Goal: Obtain resource: Download file/media

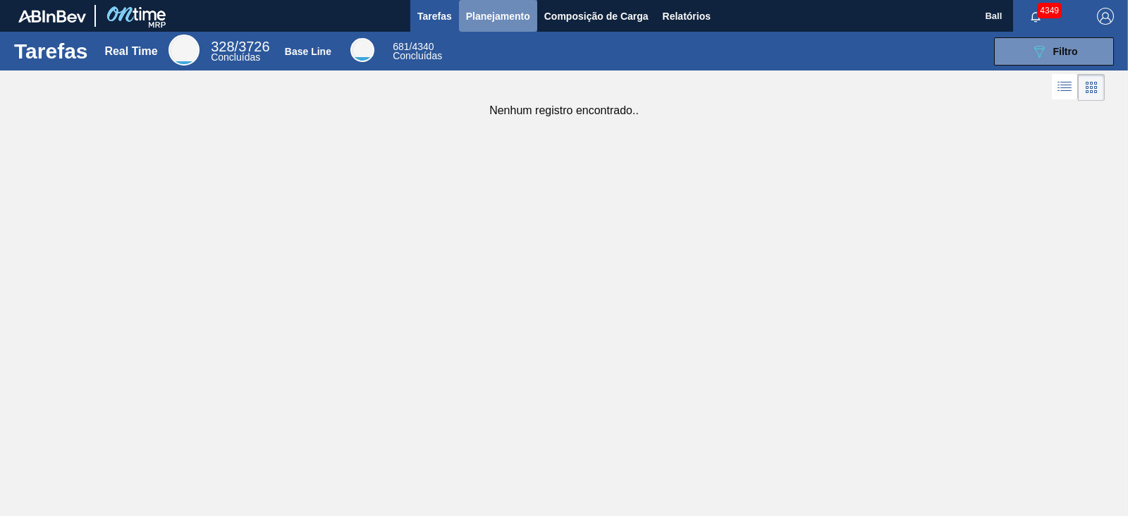
click at [486, 21] on span "Planejamento" at bounding box center [498, 16] width 64 height 17
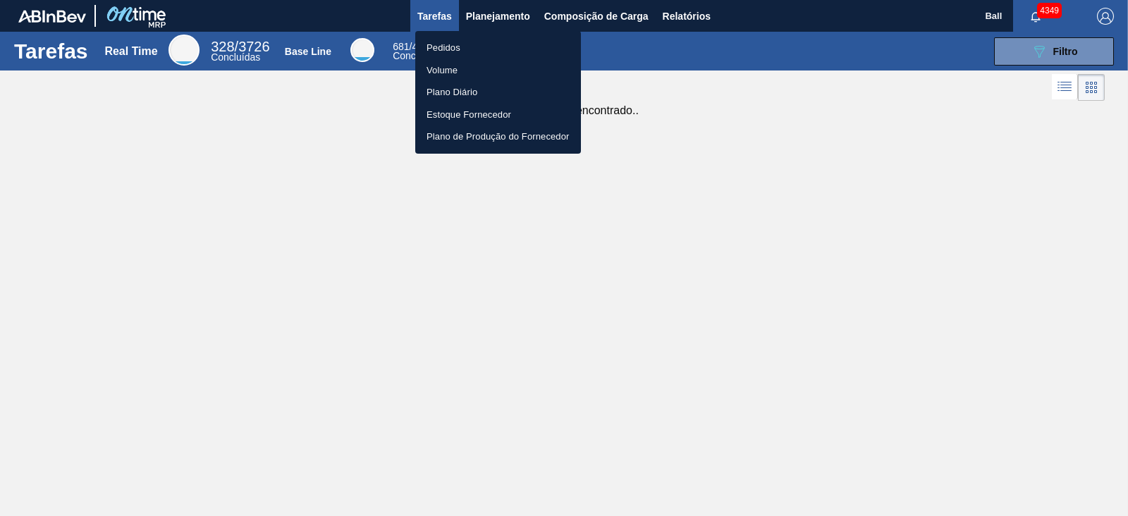
click at [469, 69] on li "Volume" at bounding box center [498, 70] width 166 height 23
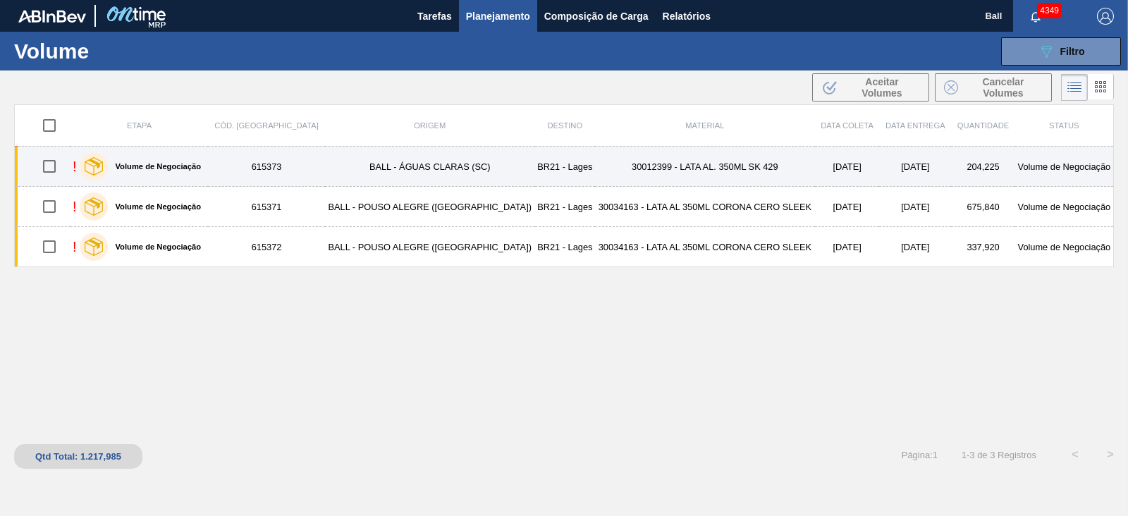
click at [739, 160] on td "30012399 - LATA AL. 350ML SK 429" at bounding box center [705, 167] width 220 height 40
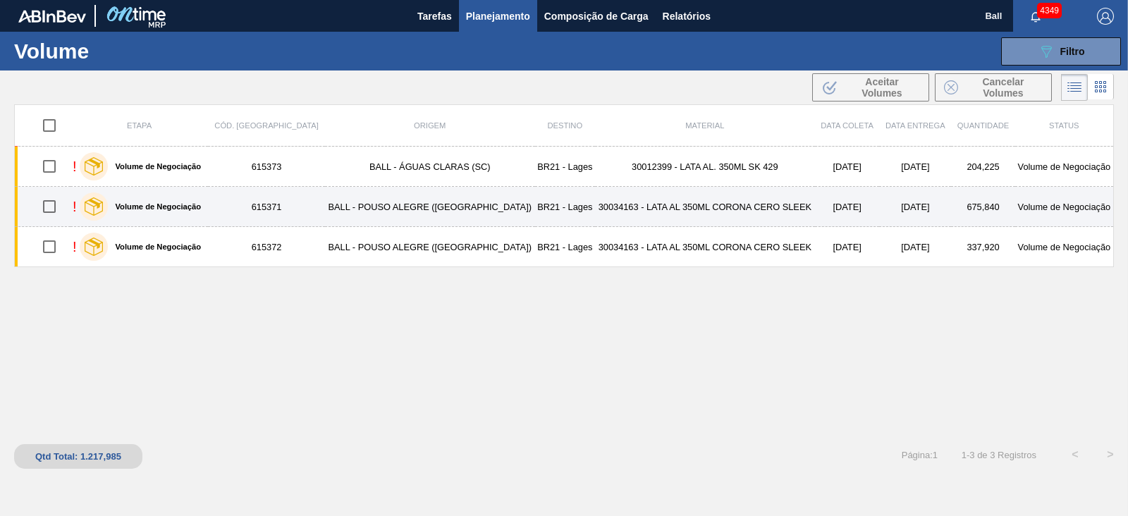
click at [712, 204] on td "30034163 - LATA AL 350ML CORONA CERO SLEEK" at bounding box center [705, 207] width 220 height 40
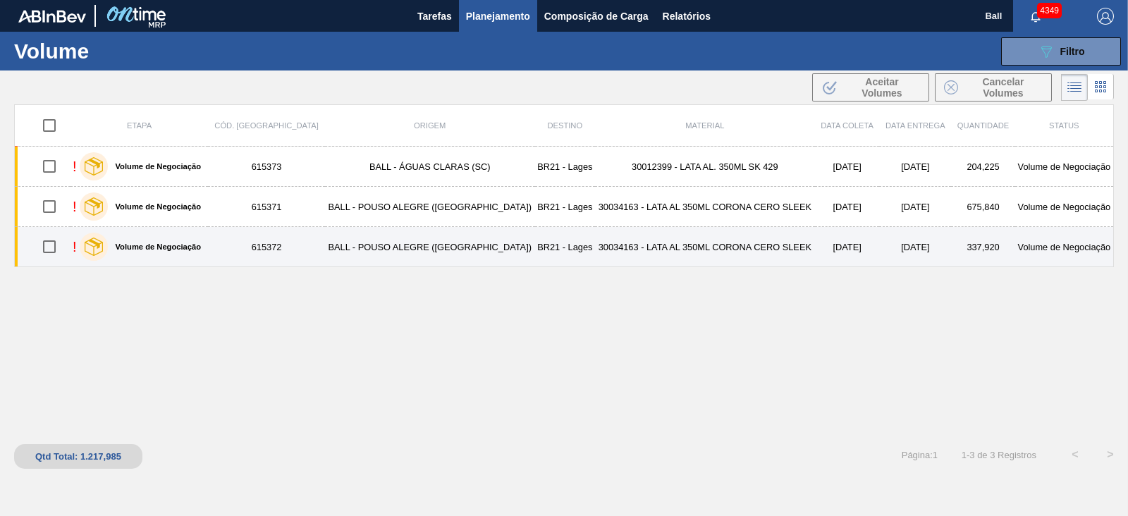
click at [711, 246] on td "30034163 - LATA AL 350ML CORONA CERO SLEEK" at bounding box center [705, 247] width 220 height 40
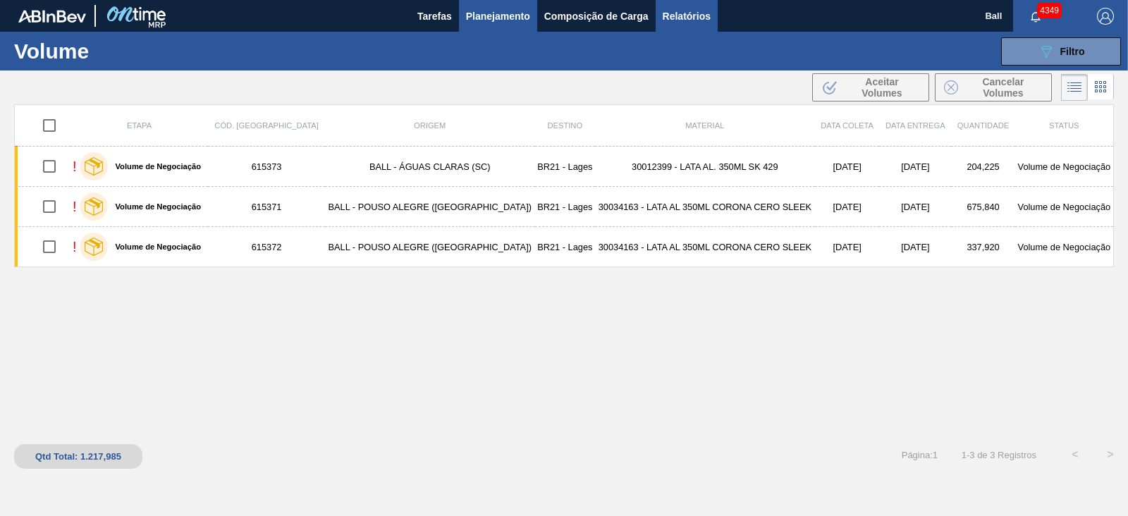
click at [664, 2] on button "Relatórios" at bounding box center [687, 16] width 62 height 32
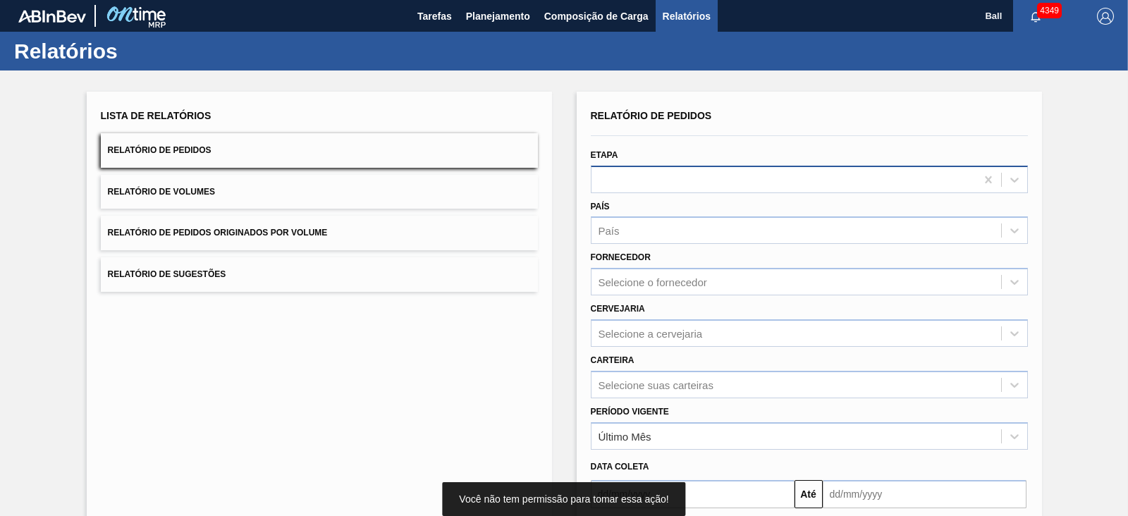
click at [678, 185] on div at bounding box center [783, 179] width 384 height 20
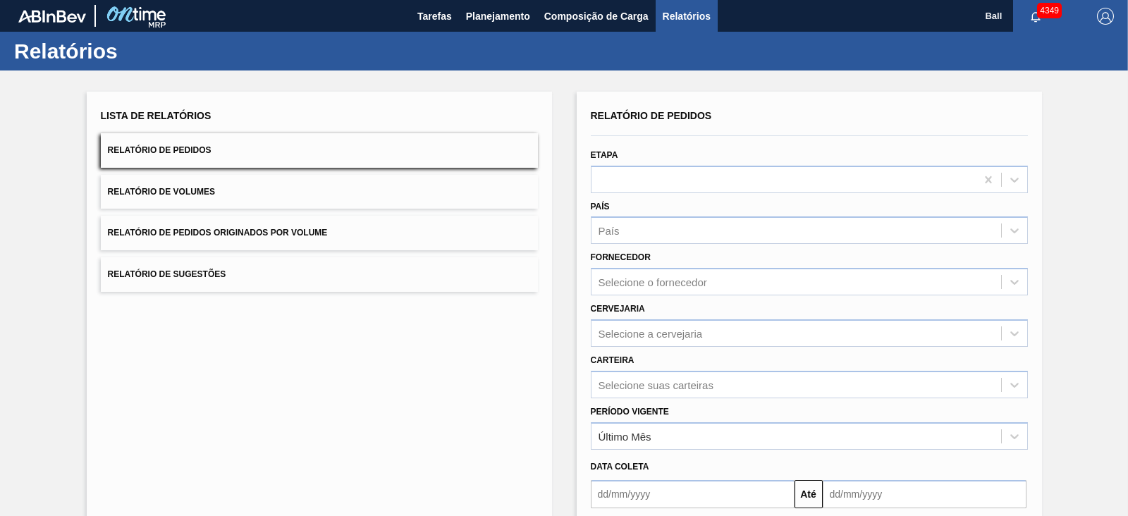
click at [230, 180] on button "Relatório de Volumes" at bounding box center [319, 192] width 437 height 35
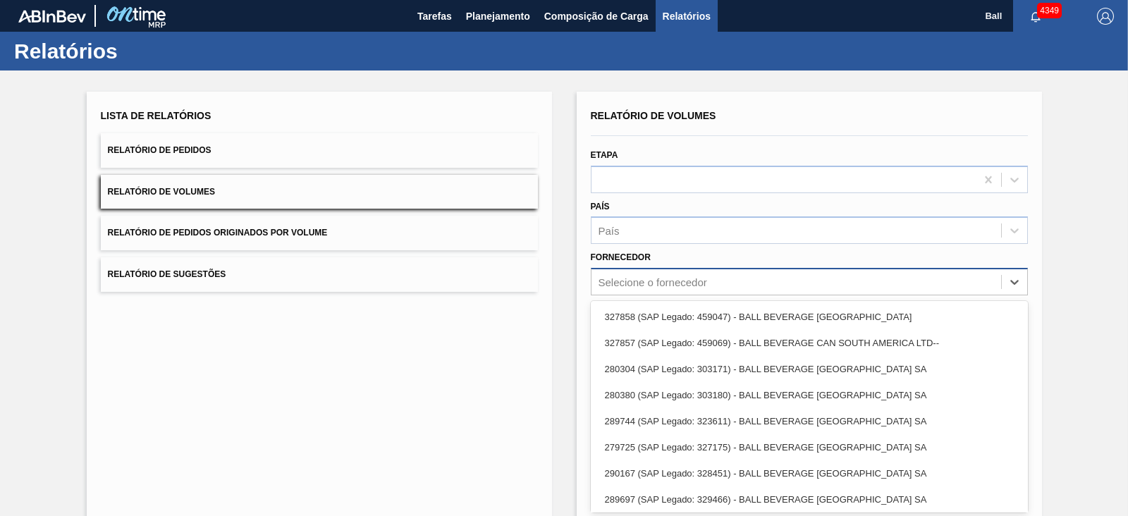
click at [684, 281] on div "Selecione o fornecedor" at bounding box center [652, 282] width 109 height 12
click at [701, 276] on div "Selecione o fornecedor" at bounding box center [652, 282] width 109 height 12
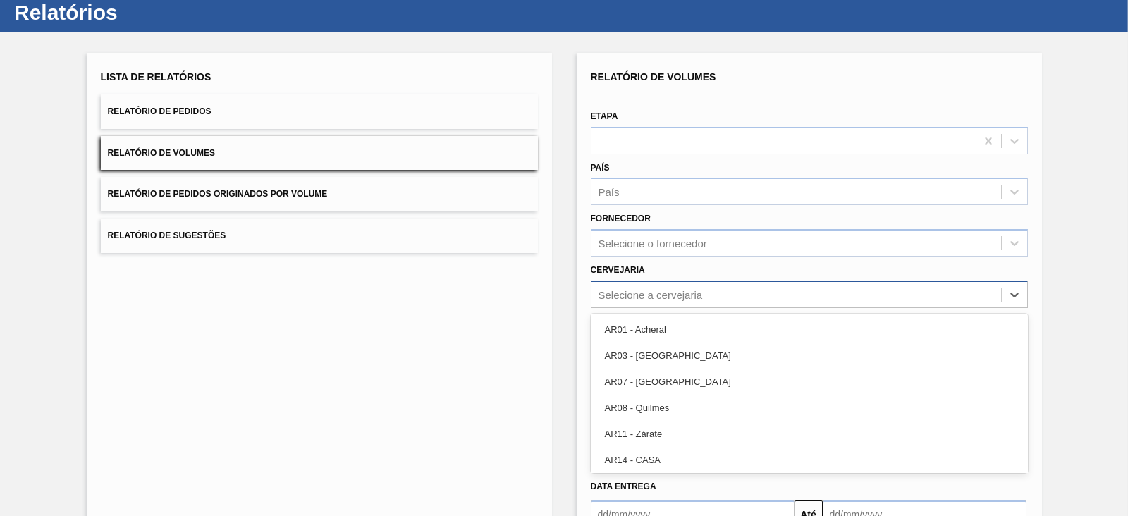
click at [700, 308] on div "option AR01 - Acheral focused, 1 of 92. 92 results available. Use Up and Down t…" at bounding box center [809, 294] width 437 height 27
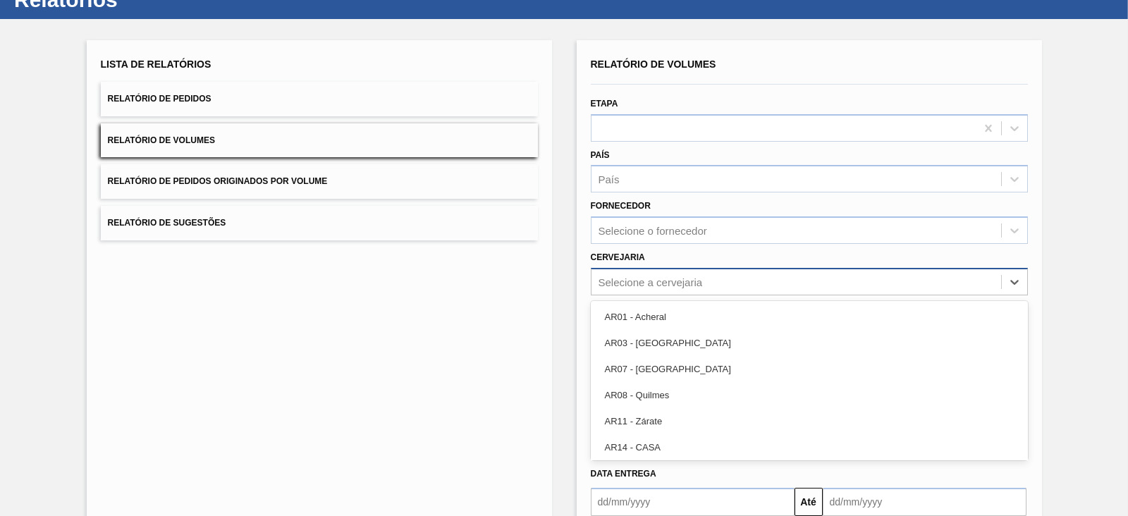
scroll to position [52, 0]
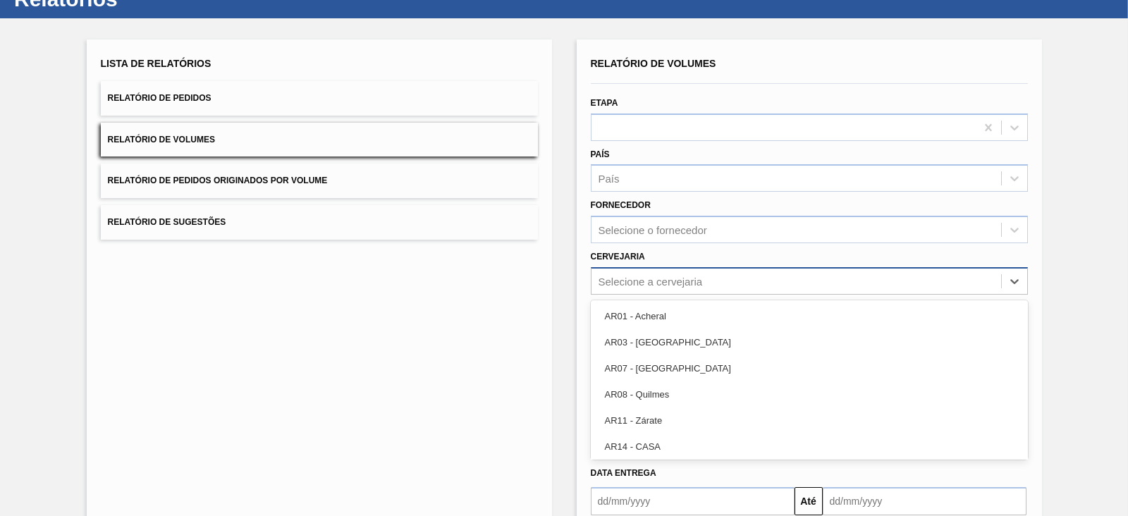
type input "f"
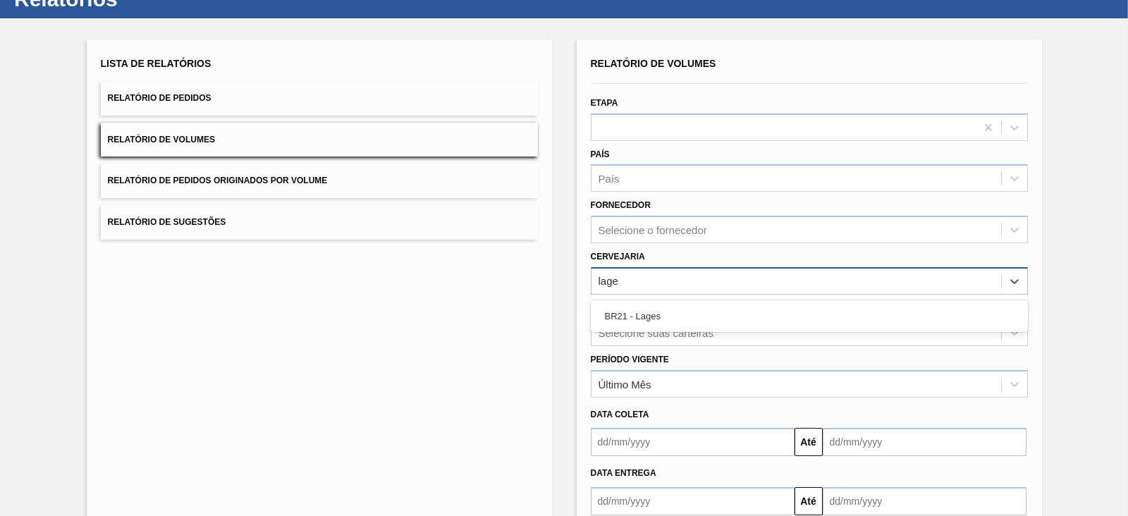
type input "lages"
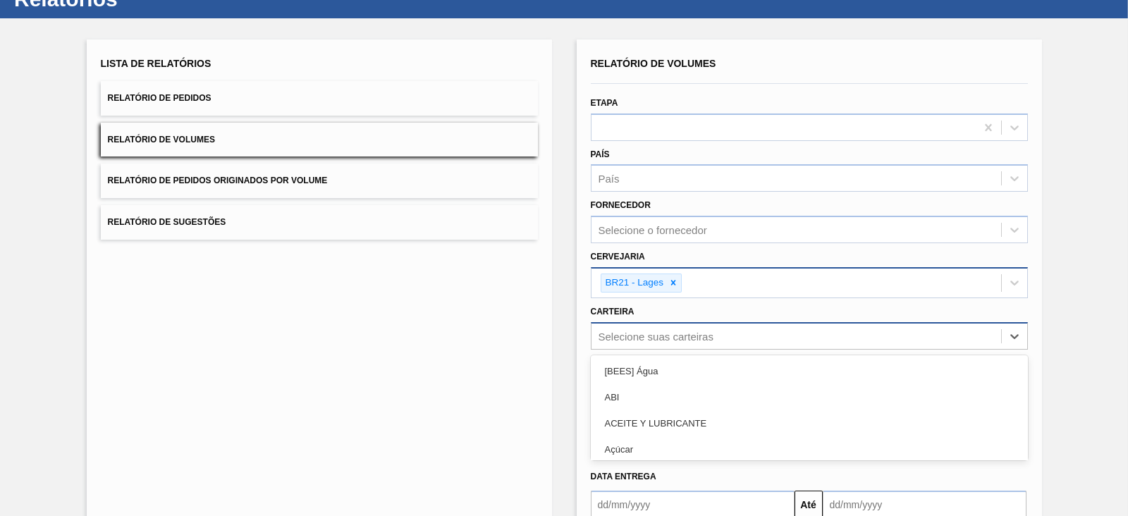
click at [649, 337] on div "option [BEES] Água focused, 1 of 101. 101 results available. Use Up and Down to…" at bounding box center [809, 335] width 437 height 27
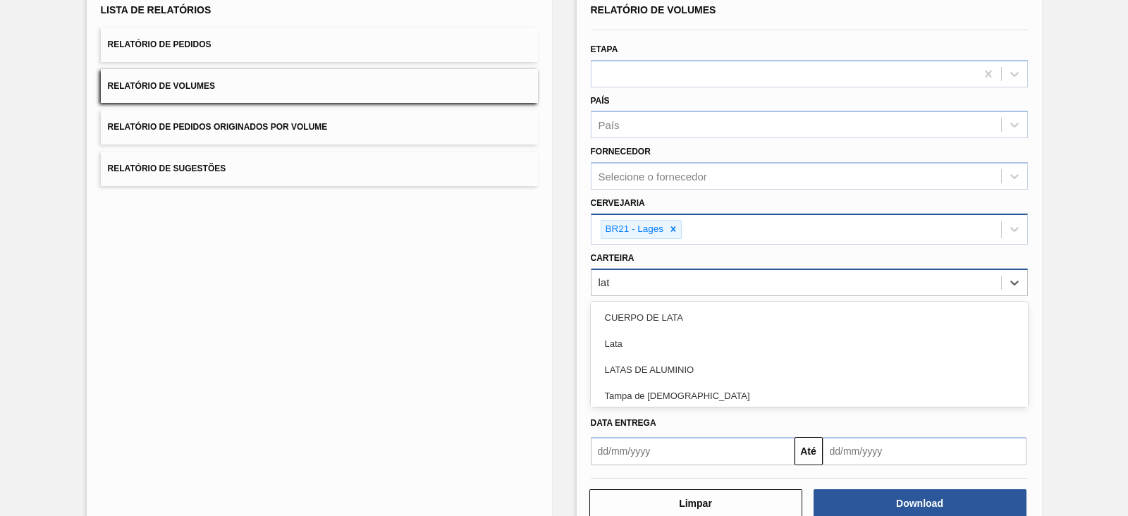
type input "lata"
click at [649, 337] on div "Lata" at bounding box center [809, 344] width 437 height 26
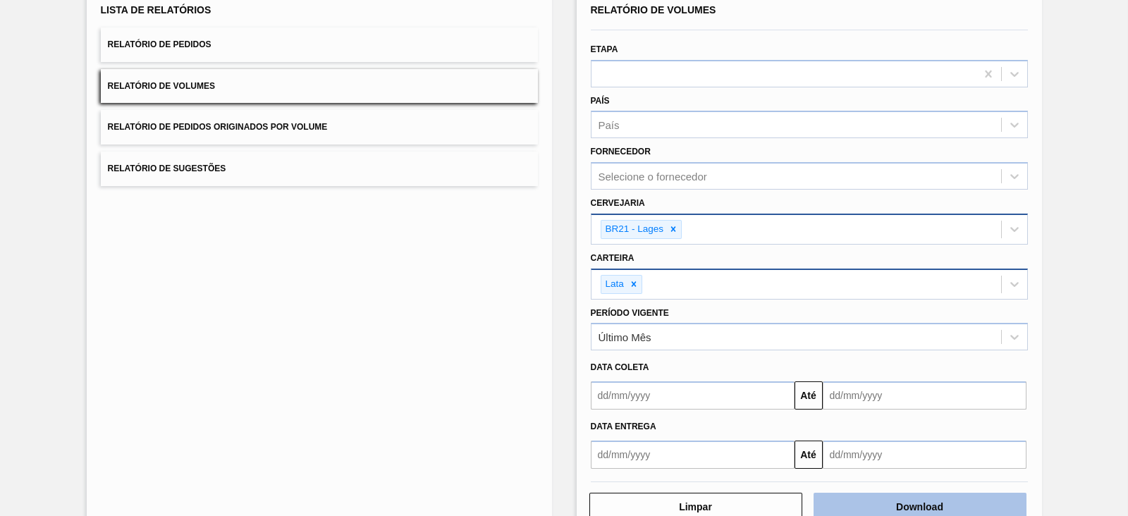
click at [928, 508] on button "Download" at bounding box center [919, 507] width 213 height 28
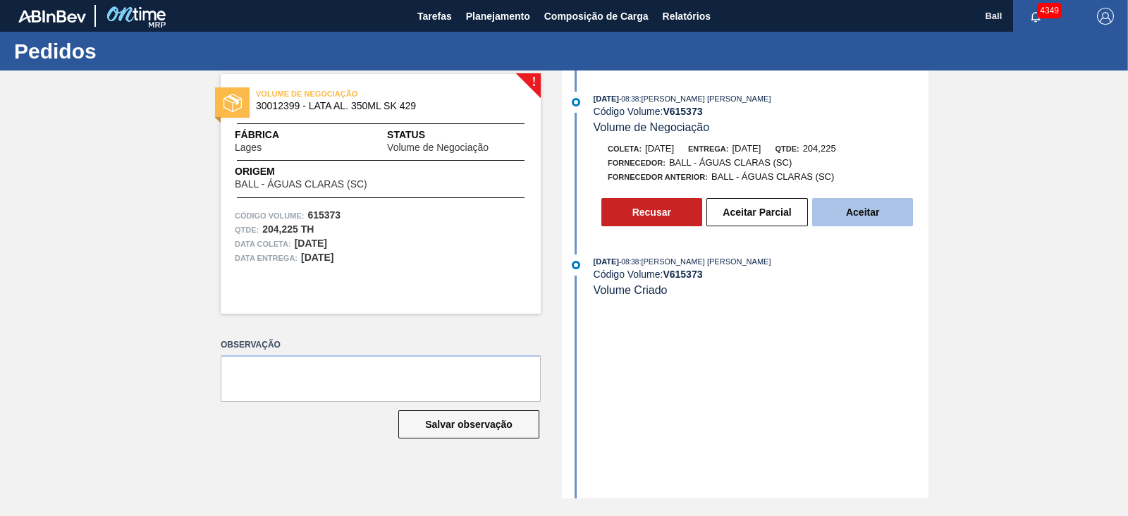
click at [867, 209] on button "Aceitar" at bounding box center [862, 212] width 101 height 28
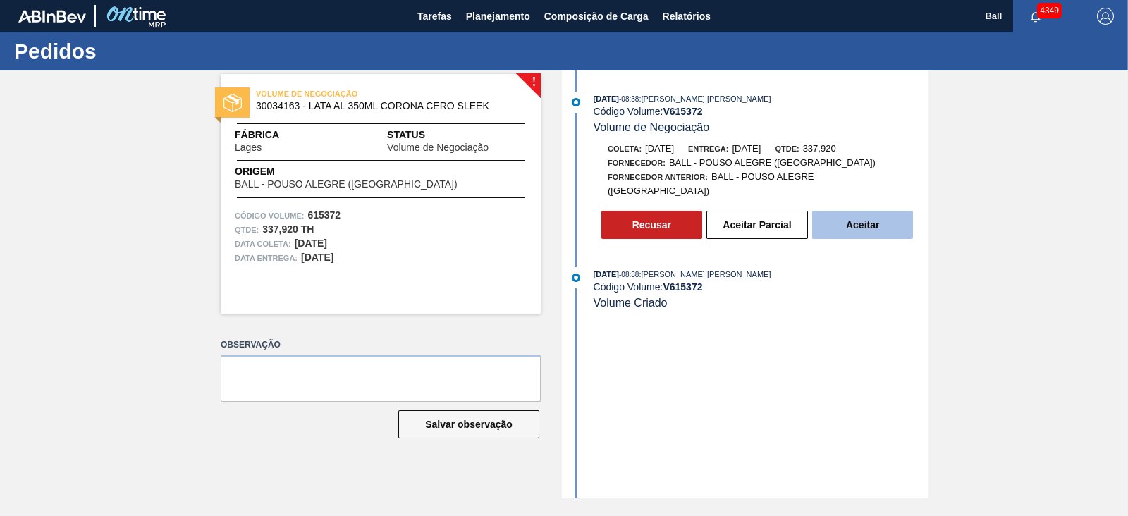
click at [868, 216] on button "Aceitar" at bounding box center [862, 225] width 101 height 28
click at [875, 223] on button "Aceitar" at bounding box center [862, 225] width 101 height 28
